Goal: Task Accomplishment & Management: Use online tool/utility

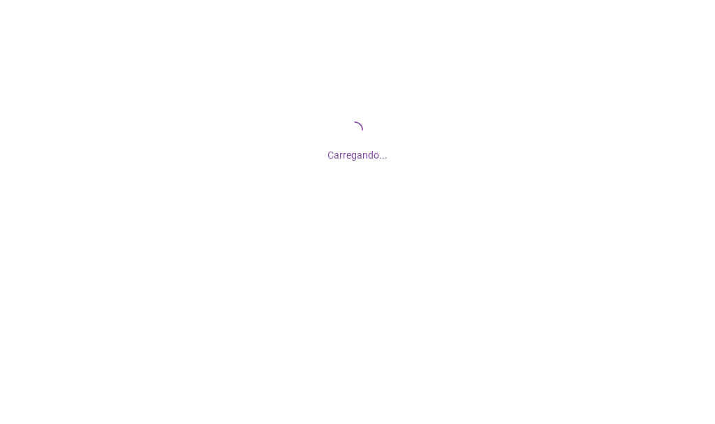
click at [131, 73] on div "Carregando..." at bounding box center [357, 139] width 715 height 279
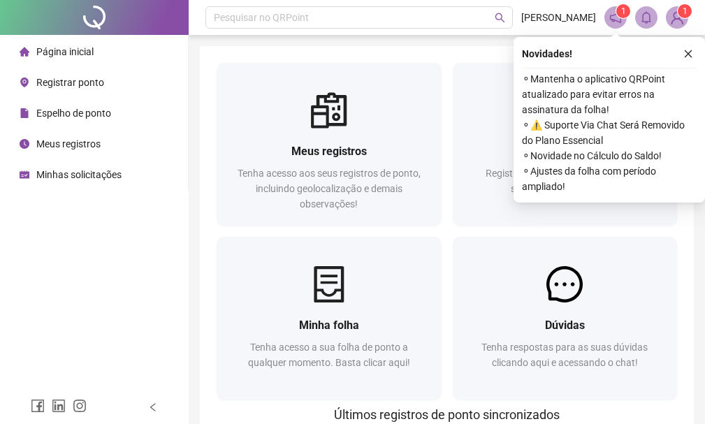
click at [96, 82] on span "Registrar ponto" at bounding box center [70, 82] width 68 height 11
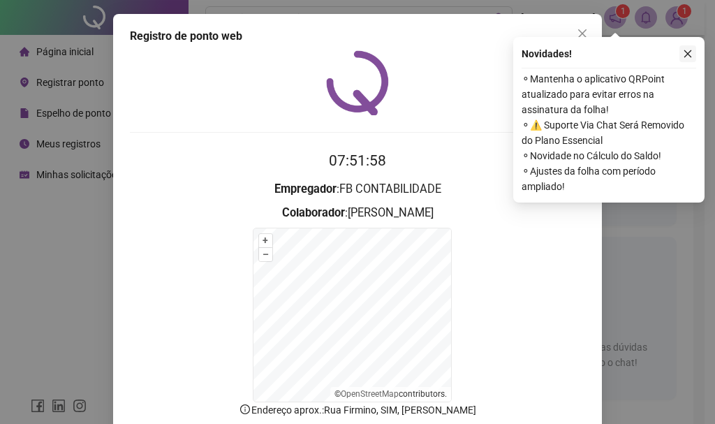
click at [692, 52] on icon "close" at bounding box center [688, 54] width 10 height 10
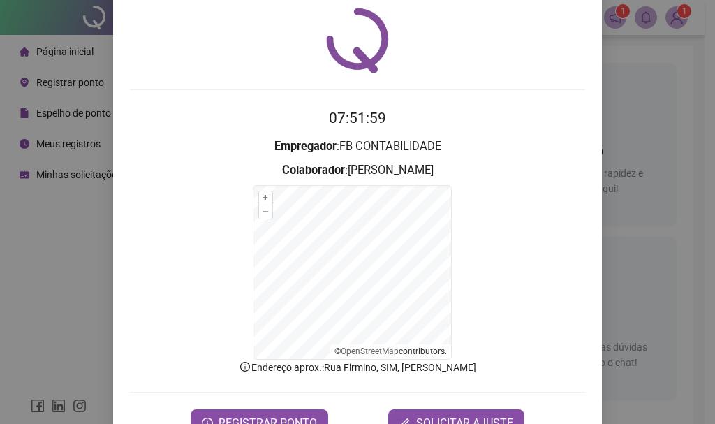
scroll to position [87, 0]
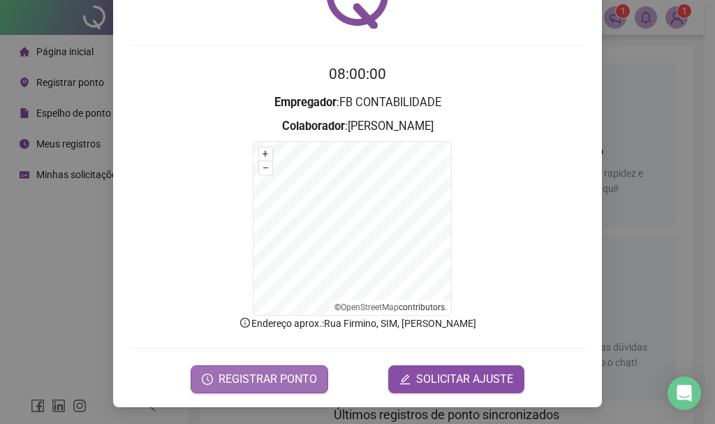
click at [239, 372] on span "REGISTRAR PONTO" at bounding box center [268, 379] width 99 height 17
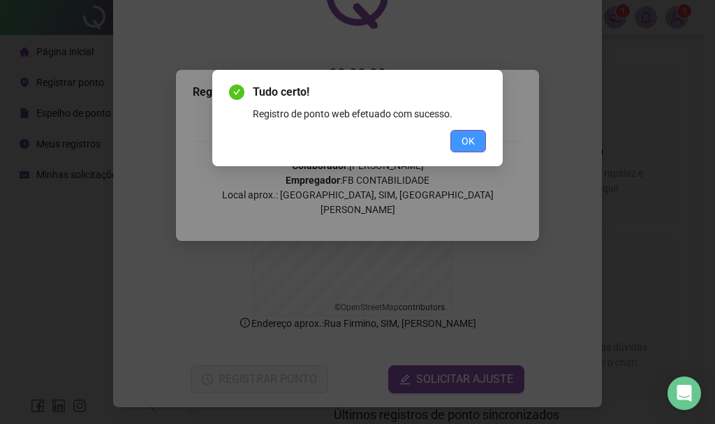
click at [472, 135] on span "OK" at bounding box center [468, 140] width 13 height 15
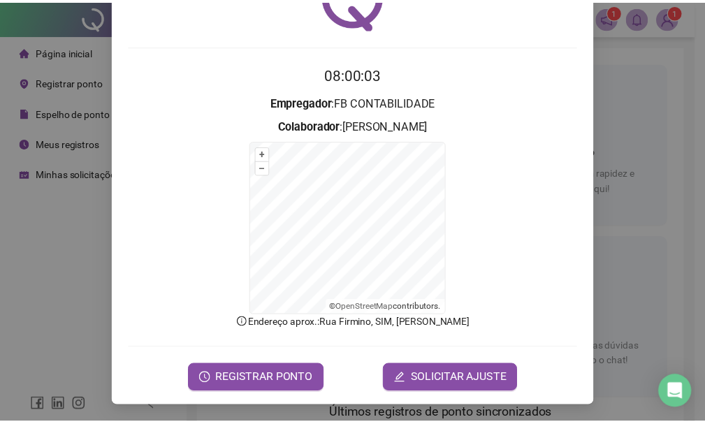
scroll to position [0, 0]
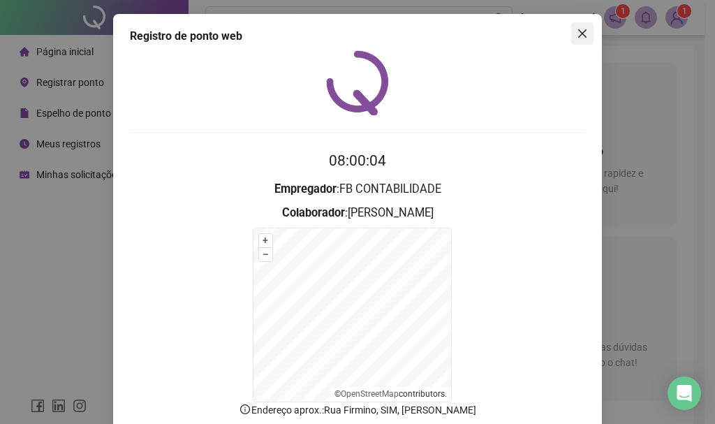
click at [581, 37] on icon "close" at bounding box center [582, 33] width 8 height 8
